Goal: Communication & Community: Participate in discussion

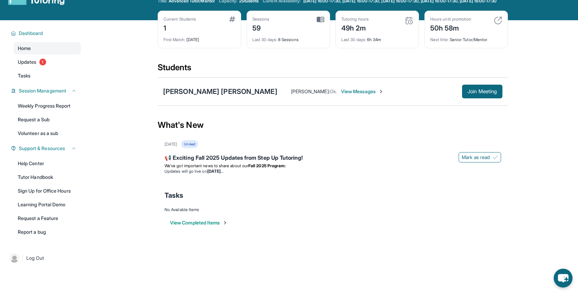
scroll to position [24, 0]
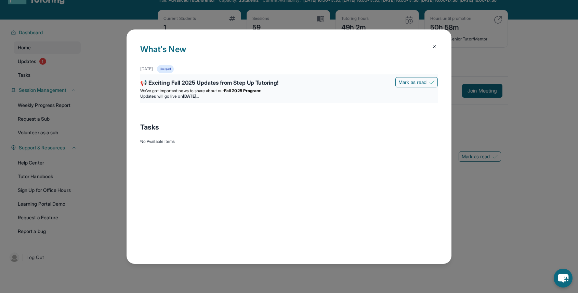
click at [215, 77] on div "📢 Exciting Fall 2025 Updates from Step Up Tutoring! [PERSON_NAME] as read We’ve…" at bounding box center [289, 88] width 298 height 29
click at [214, 86] on div "📢 Exciting Fall 2025 Updates from Step Up Tutoring!" at bounding box center [289, 83] width 298 height 10
click at [199, 97] on strong "[DATE]" at bounding box center [191, 95] width 16 height 5
click at [208, 85] on div "📢 Exciting Fall 2025 Updates from Step Up Tutoring!" at bounding box center [289, 83] width 298 height 10
click at [253, 90] on strong "Fall 2025 Program:" at bounding box center [242, 90] width 37 height 5
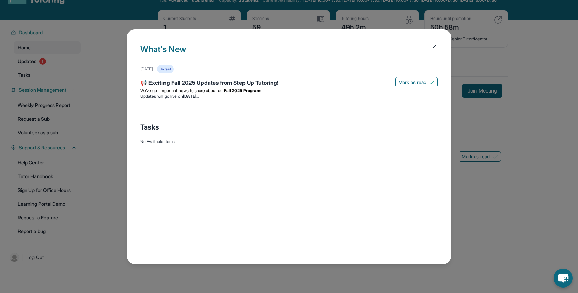
click at [173, 72] on div "Unread" at bounding box center [165, 69] width 16 height 8
click at [193, 103] on div "[DATE] Unread 📢 Exciting Fall 2025 Updates from Step Up Tutoring! [PERSON_NAME]…" at bounding box center [289, 90] width 298 height 50
click at [143, 80] on div "📢 Exciting Fall 2025 Updates from Step Up Tutoring!" at bounding box center [289, 83] width 298 height 10
click at [144, 85] on div "📢 Exciting Fall 2025 Updates from Step Up Tutoring!" at bounding box center [289, 83] width 298 height 10
click at [81, 64] on div "What's New [DATE] Unread 📢 Exciting Fall 2025 Updates from Step Up Tutoring! [P…" at bounding box center [289, 146] width 578 height 293
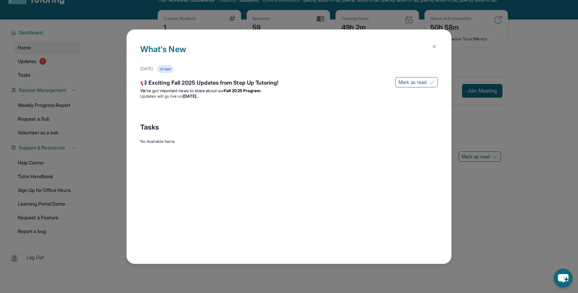
click at [436, 44] on img at bounding box center [434, 46] width 5 height 5
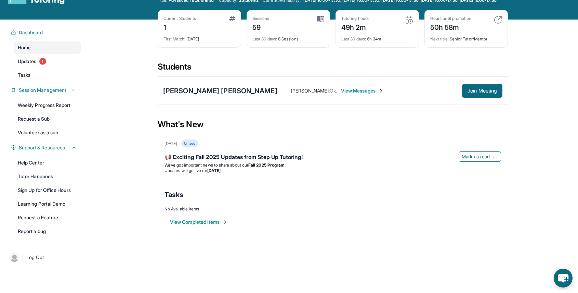
scroll to position [28, 0]
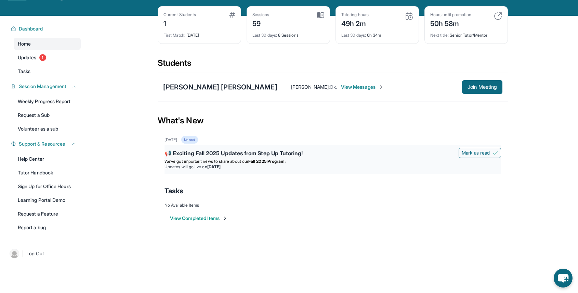
click at [249, 157] on div "📢 Exciting Fall 2025 Updates from Step Up Tutoring!" at bounding box center [333, 154] width 337 height 10
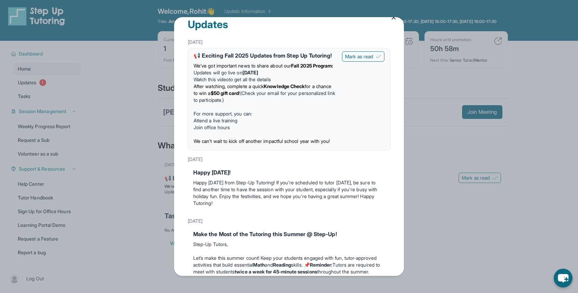
scroll to position [5, 0]
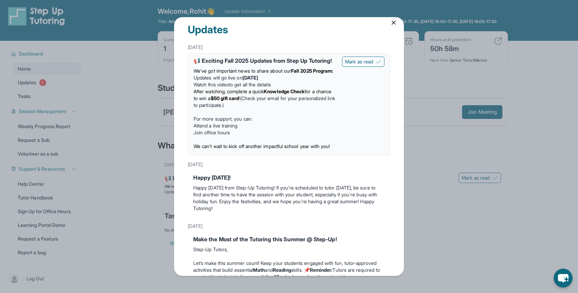
click at [267, 103] on li "After watching, complete a quick Knowledge Check for a chance to win a $50 gift…" at bounding box center [265, 98] width 143 height 21
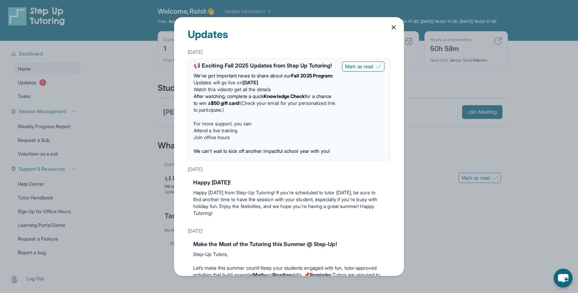
click at [399, 29] on div "Updates [DATE] 📢 Exciting Fall 2025 Updates from Step Up Tutoring! We’ve got im…" at bounding box center [289, 146] width 230 height 258
click at [394, 25] on icon at bounding box center [394, 27] width 7 height 7
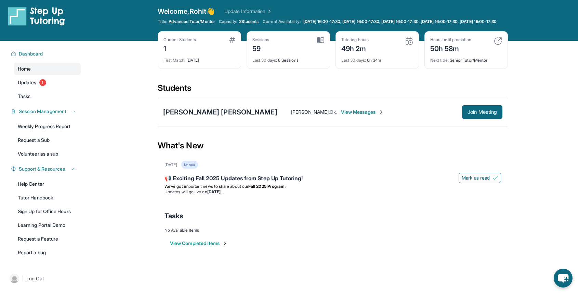
scroll to position [1, 0]
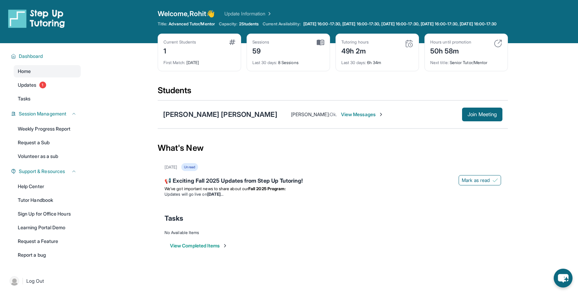
click at [341, 116] on span "View Messages" at bounding box center [362, 114] width 43 height 7
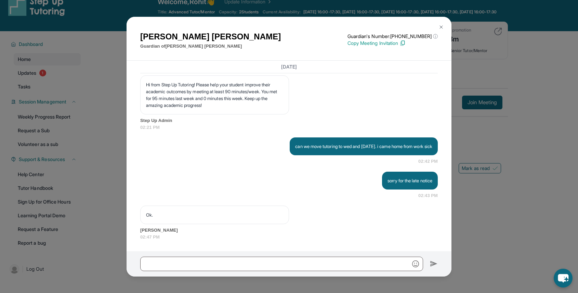
scroll to position [9425, 0]
click at [443, 27] on img at bounding box center [441, 26] width 5 height 5
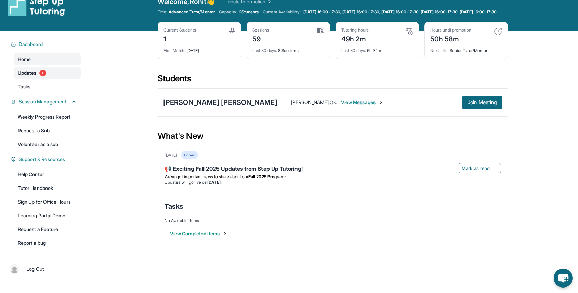
click at [20, 76] on span "Updates" at bounding box center [27, 72] width 19 height 7
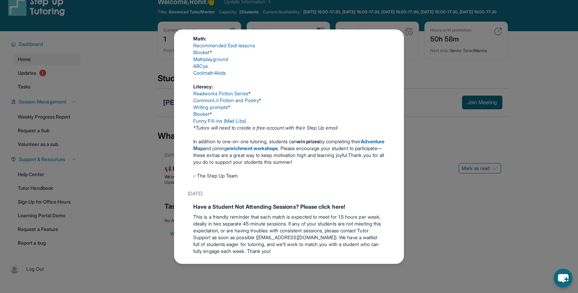
scroll to position [0, 0]
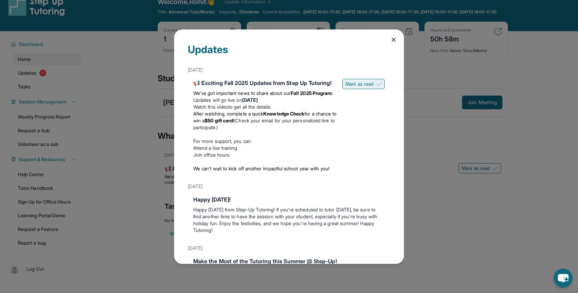
click at [351, 84] on span "Mark as read" at bounding box center [360, 83] width 28 height 7
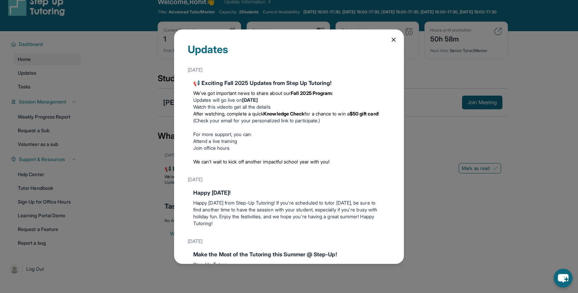
click at [396, 36] on div "Updates [DATE] 📢 Exciting Fall 2025 Updates from Step Up Tutoring! We’ve got im…" at bounding box center [289, 146] width 230 height 234
click at [390, 38] on div "Updates [DATE] 📢 Exciting Fall 2025 Updates from Step Up Tutoring! We’ve got im…" at bounding box center [289, 146] width 230 height 234
click at [390, 50] on div "Updates" at bounding box center [289, 53] width 203 height 21
click at [395, 39] on icon at bounding box center [394, 39] width 7 height 7
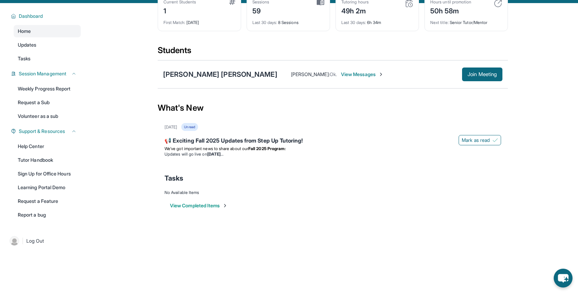
scroll to position [45, 0]
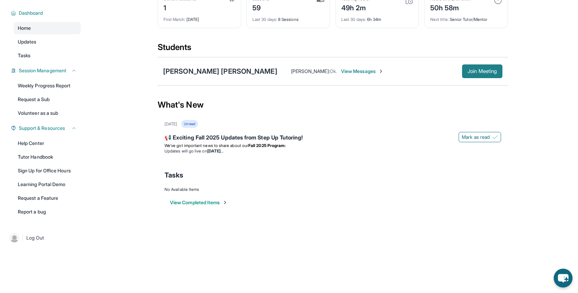
click at [483, 78] on button "Join Meeting" at bounding box center [482, 71] width 40 height 14
